Goal: Transaction & Acquisition: Purchase product/service

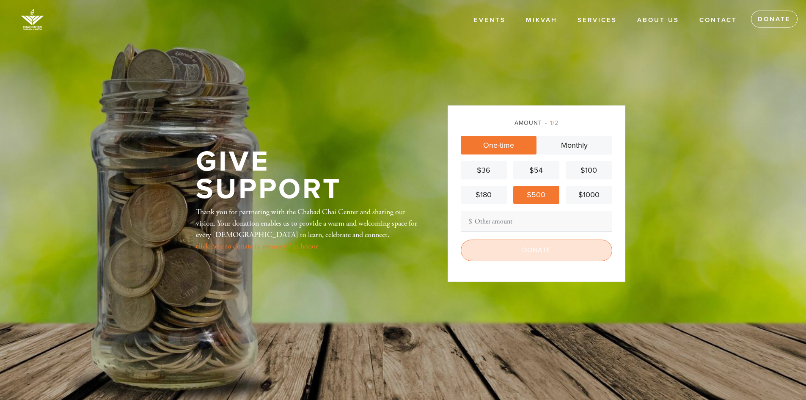
click at [527, 254] on input "Donate" at bounding box center [536, 249] width 151 height 21
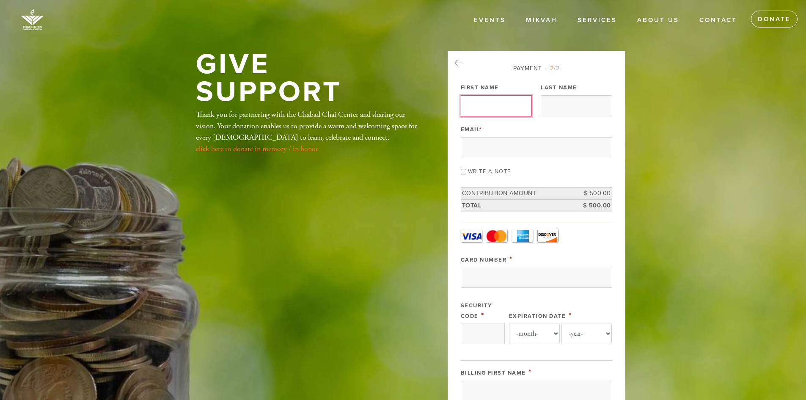
click at [486, 101] on input "First Name" at bounding box center [496, 105] width 71 height 21
type input "[PERSON_NAME]"
type input "Lesnoy"
click at [484, 150] on input "Email *" at bounding box center [536, 147] width 151 height 21
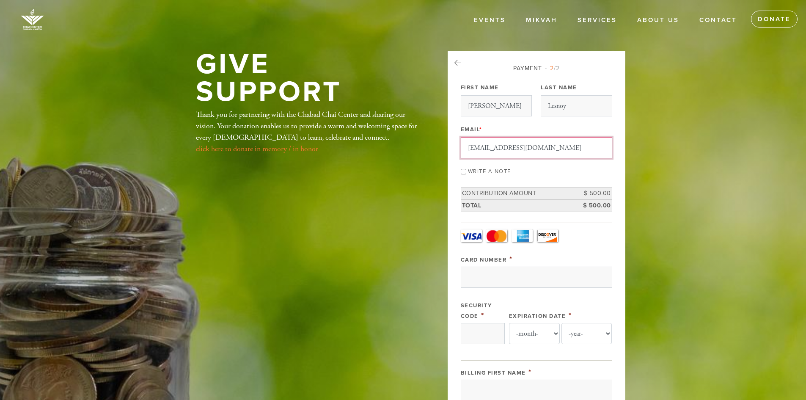
type input "[EMAIL_ADDRESS][DOMAIN_NAME]"
click at [462, 171] on input "Write a note" at bounding box center [463, 171] width 5 height 5
checkbox input "true"
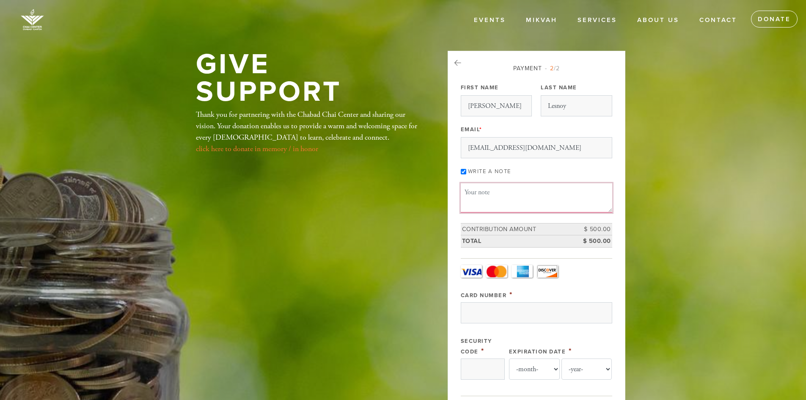
click at [510, 198] on textarea "Message or dedication" at bounding box center [536, 197] width 151 height 29
type textarea "[DEMOGRAPHIC_DATA],"
click at [290, 149] on link "click here to donate in memory / in honor" at bounding box center [257, 149] width 122 height 10
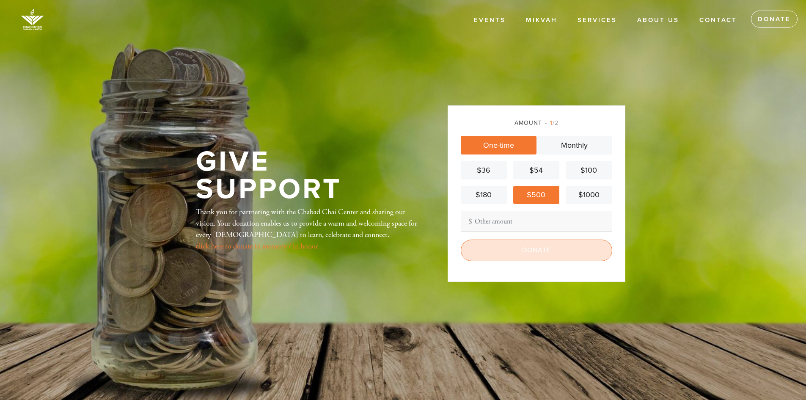
click at [539, 252] on input "Donate" at bounding box center [536, 249] width 151 height 21
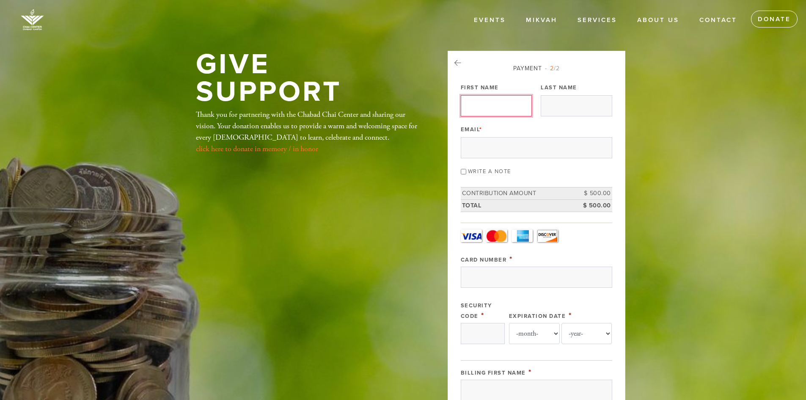
click at [503, 107] on input "First Name" at bounding box center [496, 105] width 71 height 21
type input "[PERSON_NAME]"
type input "Lesnoy"
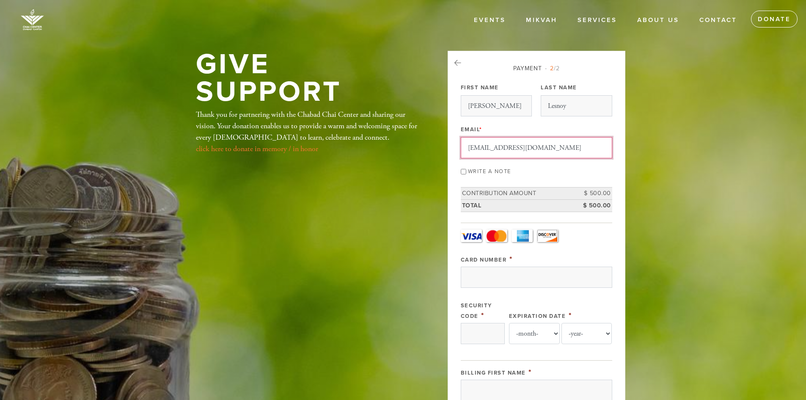
type input "[EMAIL_ADDRESS][DOMAIN_NAME]"
click at [462, 173] on input "Write a note" at bounding box center [463, 171] width 5 height 5
checkbox input "true"
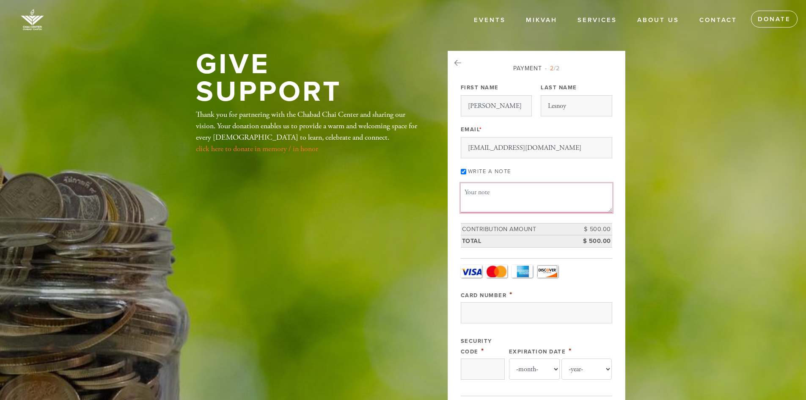
click at [478, 195] on textarea "Message or dedication" at bounding box center [536, 197] width 151 height 29
drag, startPoint x: 546, startPoint y: 209, endPoint x: 560, endPoint y: 204, distance: 14.1
click at [560, 204] on textarea "Rabbi, Sheila, Wendy, and Lisa were so comforted that you were able to officiat…" at bounding box center [536, 197] width 151 height 29
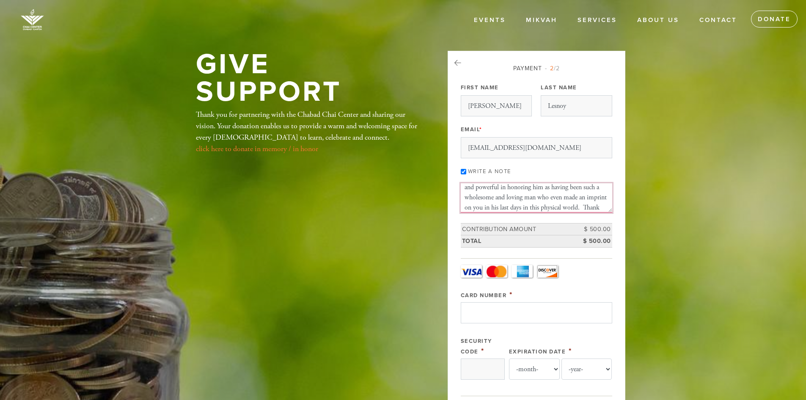
type textarea "Rabbi, Sheila, Wendy, and Lisa were so comforted that you were able to officiat…"
click at [504, 316] on input "Card Number" at bounding box center [536, 312] width 151 height 21
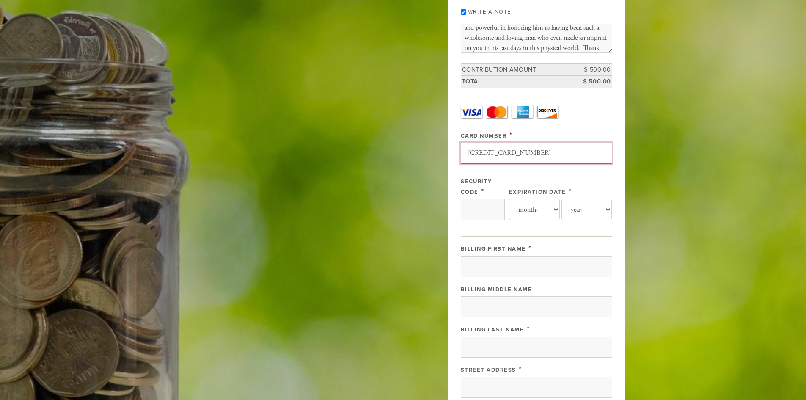
scroll to position [169, 0]
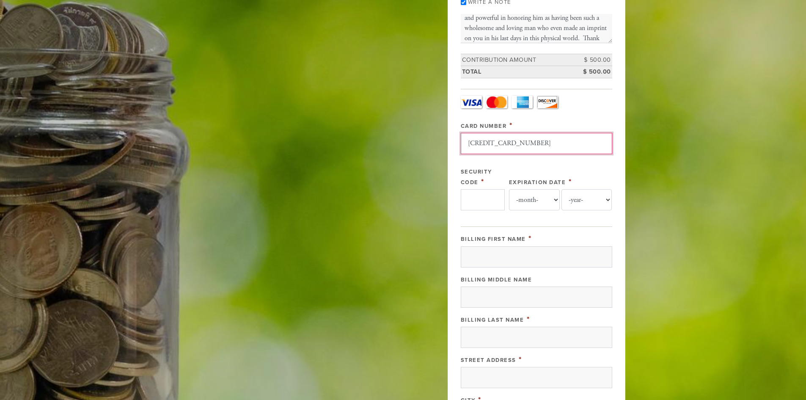
type input "371300750802006"
click at [488, 195] on input "Security Code" at bounding box center [483, 199] width 44 height 21
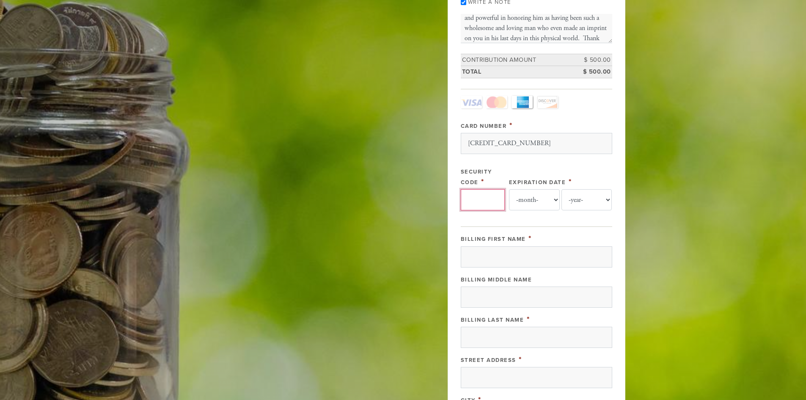
click at [488, 195] on input "Security Code" at bounding box center [483, 199] width 44 height 21
type input "4212"
click at [554, 197] on select "-month- Jan Feb Mar Apr May Jun Jul Aug Sep Oct Nov Dec" at bounding box center [534, 199] width 51 height 21
select select "6"
click at [509, 189] on select "-month- Jan Feb Mar Apr May Jun Jul Aug Sep Oct Nov Dec" at bounding box center [534, 199] width 51 height 21
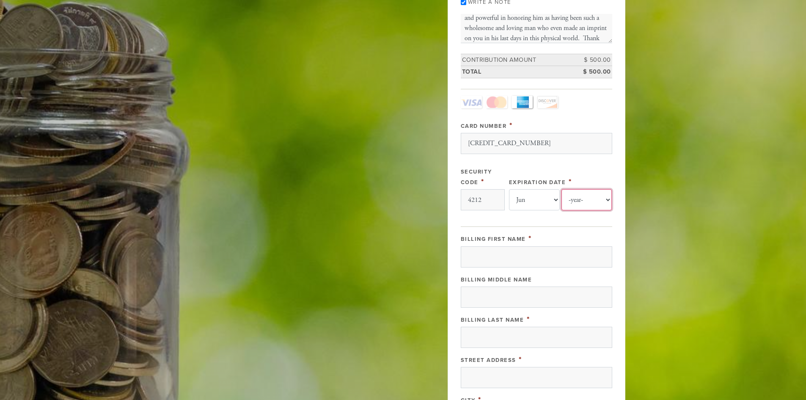
click at [590, 198] on select "-year- 2025 2026 2027 2028 2029 2030 2031 2032 2033 2034 2035" at bounding box center [586, 199] width 51 height 21
select select "2030"
click at [561, 189] on select "-year- 2025 2026 2027 2028 2029 2030 2031 2032 2033 2034 2035" at bounding box center [586, 199] width 51 height 21
click at [524, 264] on input "Billing First Name" at bounding box center [536, 256] width 151 height 21
type input "[PERSON_NAME]"
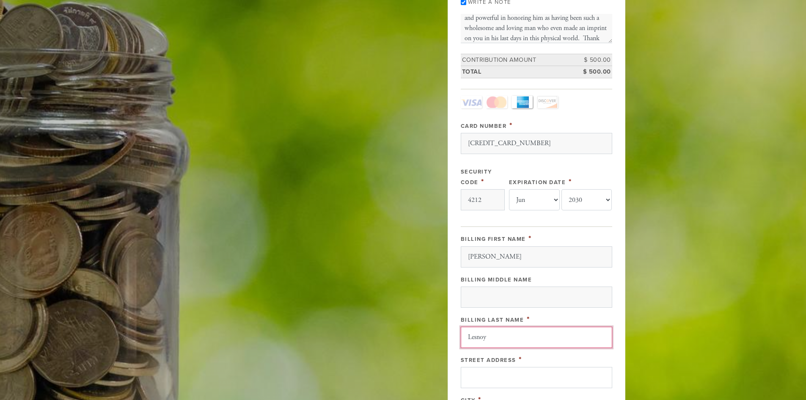
type input "Lesnoy"
click at [506, 377] on input "Street Address" at bounding box center [536, 377] width 151 height 21
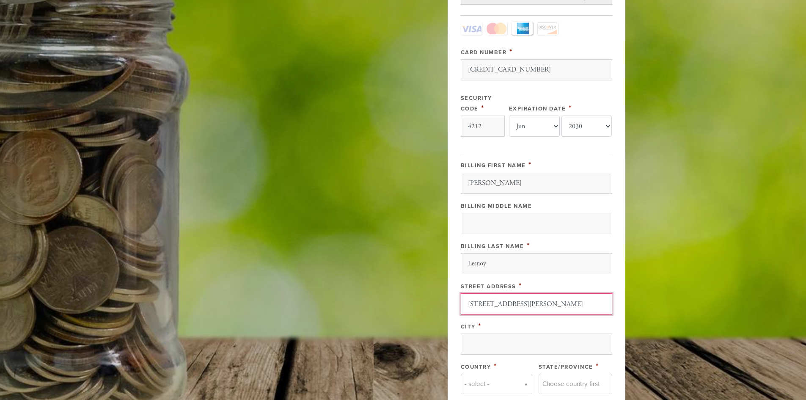
scroll to position [381, 0]
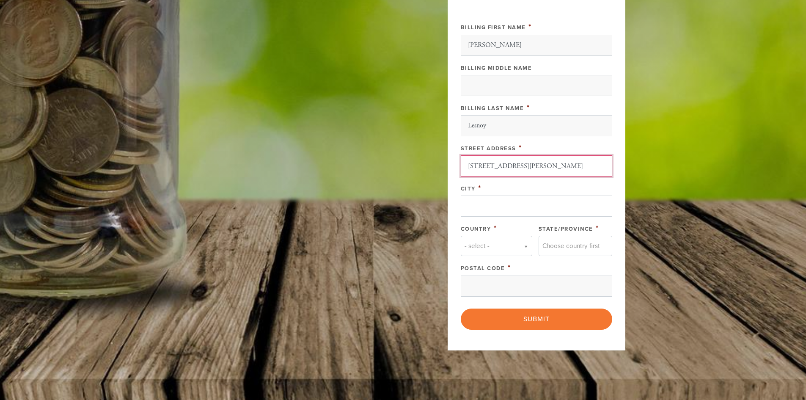
type input "8 Ouimet Lane"
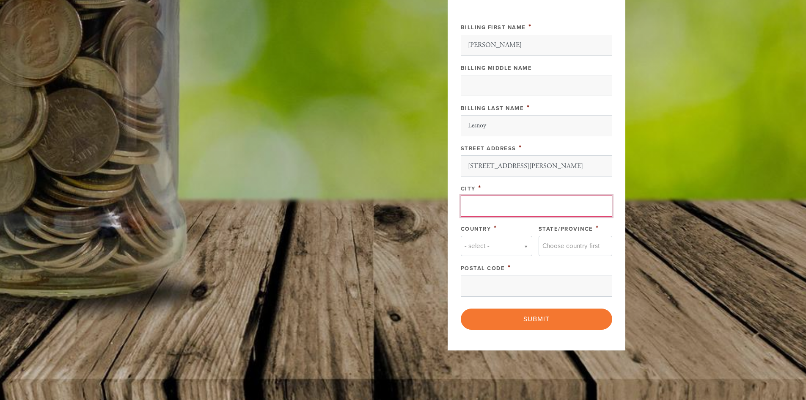
click at [500, 211] on input "City" at bounding box center [536, 205] width 151 height 21
type input "Foxboro"
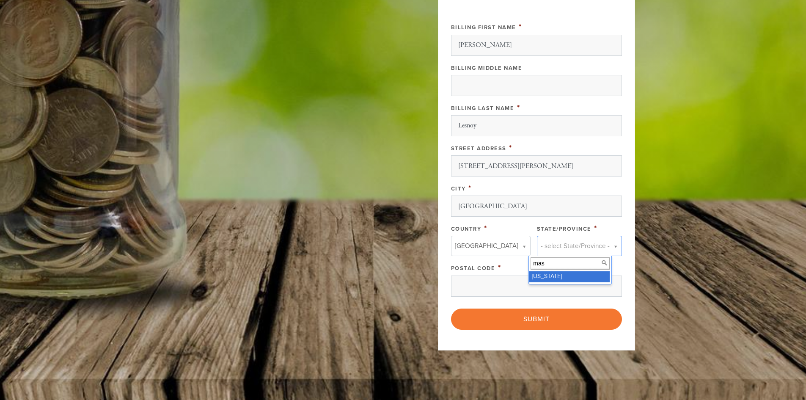
type input "mas"
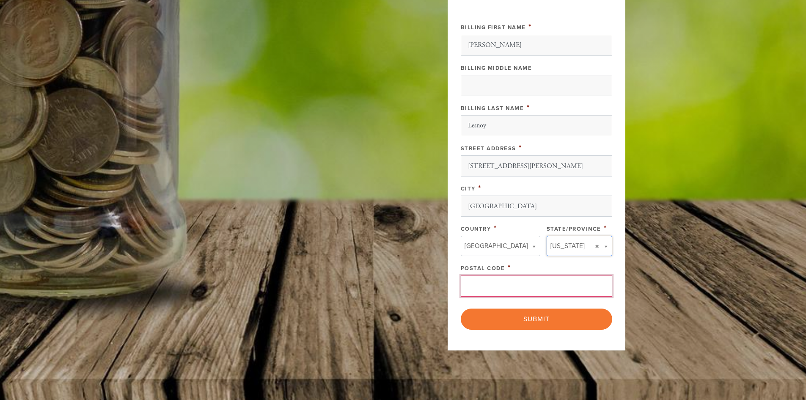
click at [515, 286] on input "Postal Code" at bounding box center [536, 285] width 151 height 21
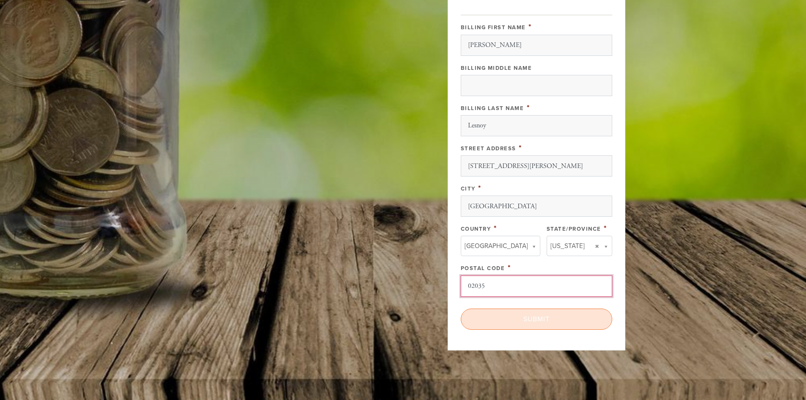
type input "02035"
click at [548, 320] on input "Submit" at bounding box center [536, 318] width 151 height 21
